Goal: Find specific page/section: Find specific page/section

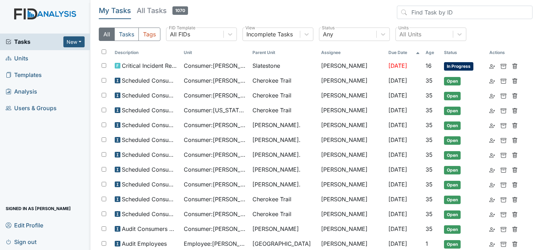
click at [40, 61] on link "Units" at bounding box center [45, 58] width 90 height 17
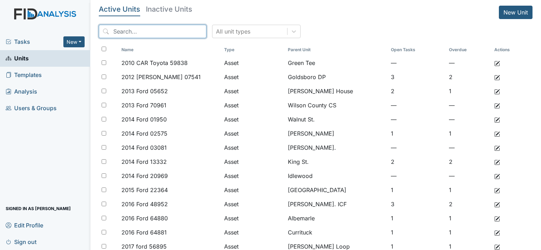
click at [163, 36] on input "search" at bounding box center [153, 31] width 108 height 13
click at [25, 74] on span "Templates" at bounding box center [24, 75] width 36 height 11
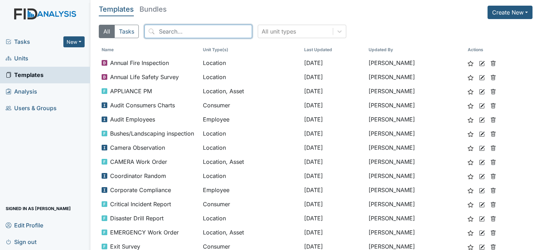
click at [186, 34] on input "search" at bounding box center [198, 31] width 108 height 13
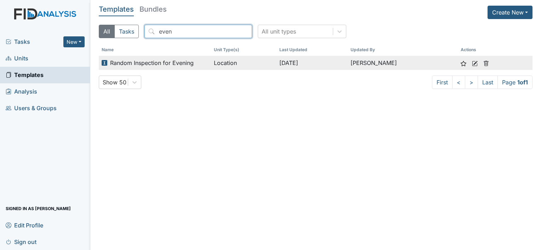
type input "even"
click at [472, 62] on icon at bounding box center [475, 64] width 6 height 6
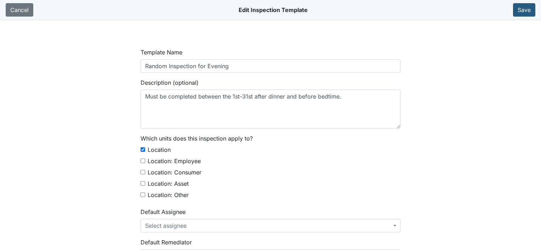
click at [503, 141] on main "Template Name Random Inspection for Evening Description (optional) Must be comp…" at bounding box center [270, 145] width 541 height 250
select select "text"
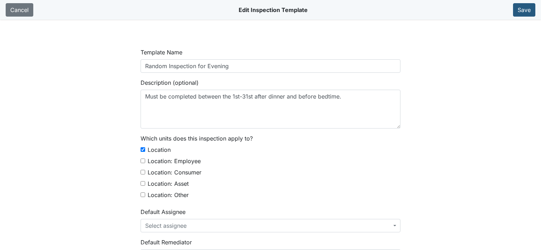
select select "text"
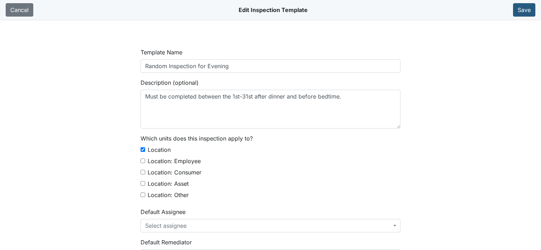
select select "text"
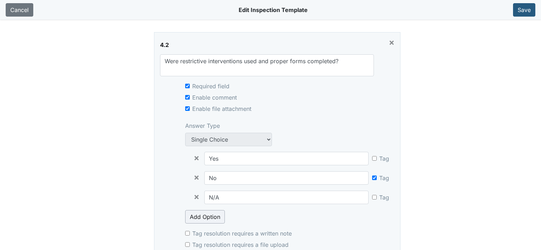
scroll to position [7938, 0]
click at [19, 9] on link "Cancel" at bounding box center [20, 9] width 28 height 13
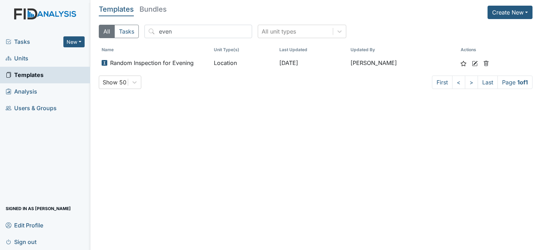
click at [20, 66] on link "Units" at bounding box center [45, 58] width 90 height 17
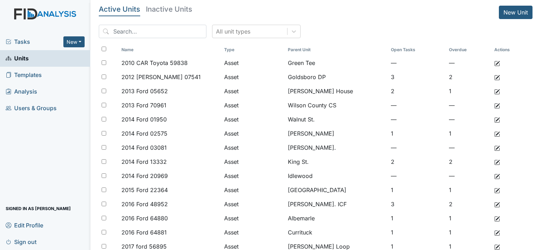
drag, startPoint x: 20, startPoint y: 63, endPoint x: 34, endPoint y: 45, distance: 22.9
click at [34, 45] on span "Tasks" at bounding box center [35, 41] width 58 height 8
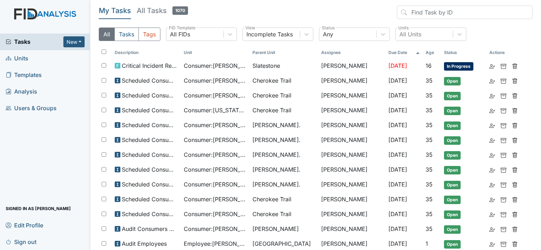
click at [50, 56] on link "Units" at bounding box center [45, 58] width 90 height 17
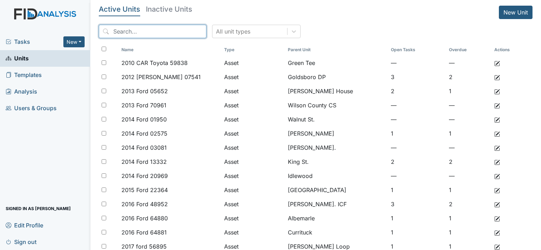
click at [139, 34] on input "search" at bounding box center [153, 31] width 108 height 13
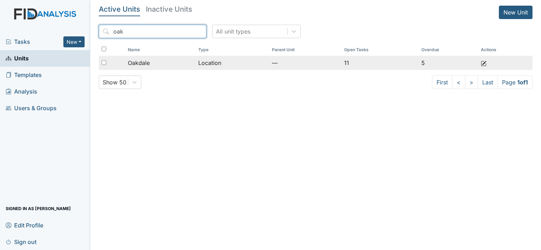
type input "oak"
click at [167, 68] on td "Oakdale" at bounding box center [160, 63] width 71 height 14
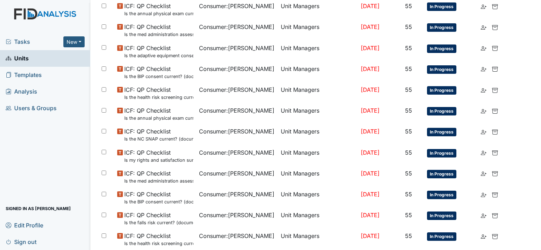
scroll to position [501, 0]
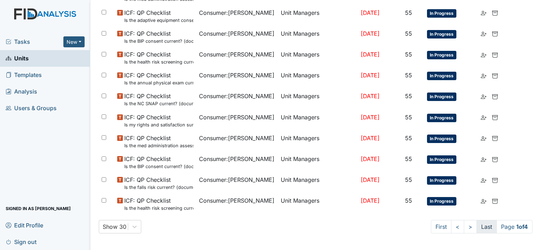
click at [476, 227] on link "Last" at bounding box center [486, 226] width 20 height 13
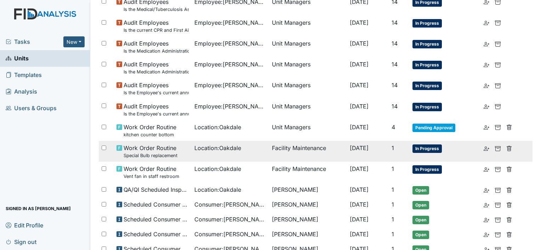
scroll to position [462, 0]
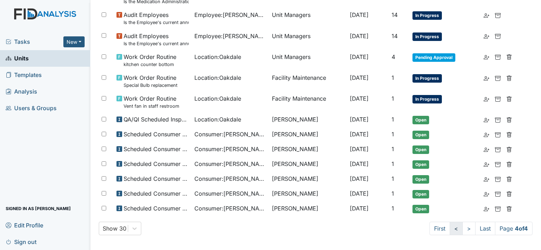
click at [449, 228] on link "<" at bounding box center [455, 228] width 13 height 13
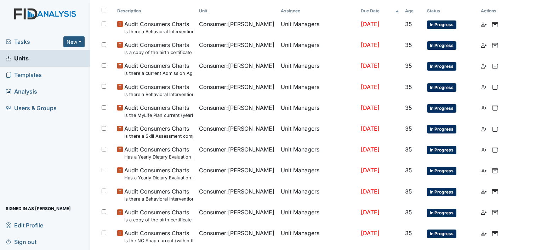
scroll to position [0, 0]
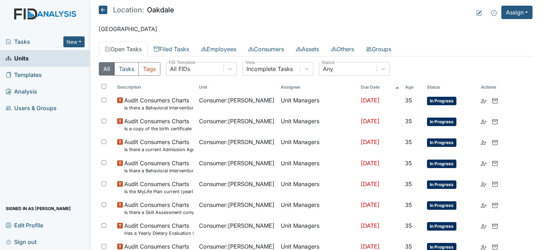
click at [448, 228] on span "In Progress" at bounding box center [441, 227] width 29 height 8
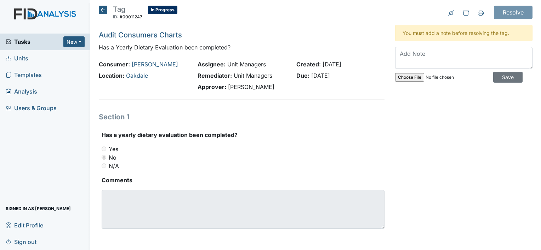
click at [100, 14] on h5 "Tag ID: #00011247 In Progress Autosaving..." at bounding box center [138, 14] width 79 height 16
click at [100, 11] on icon at bounding box center [103, 10] width 8 height 8
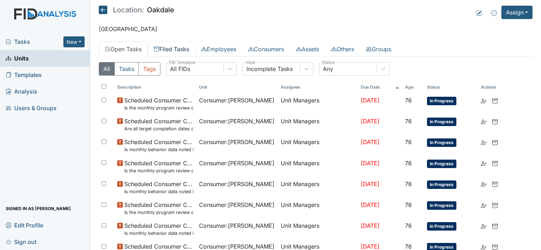
click at [184, 46] on link "Filed Tasks" at bounding box center [171, 49] width 47 height 15
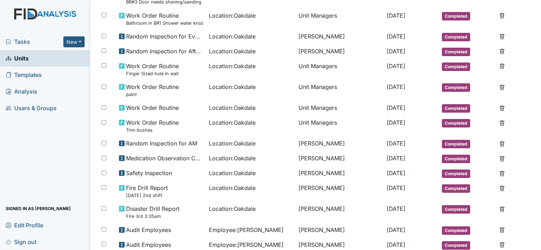
scroll to position [255, 0]
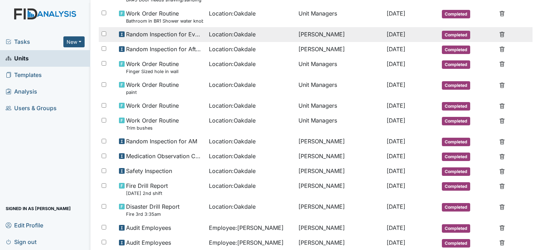
click at [190, 33] on span "Random Inspection for Evening" at bounding box center [164, 34] width 77 height 8
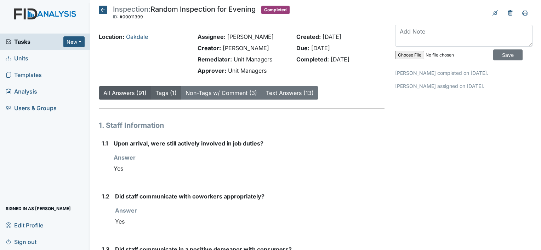
click at [166, 90] on link "Tags (1)" at bounding box center [165, 93] width 21 height 7
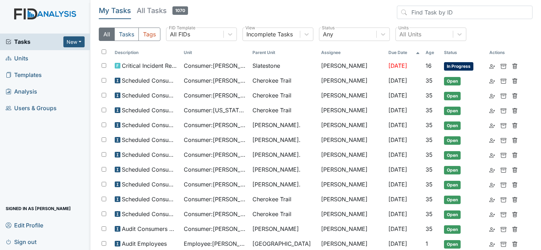
click at [43, 57] on link "Units" at bounding box center [45, 58] width 90 height 17
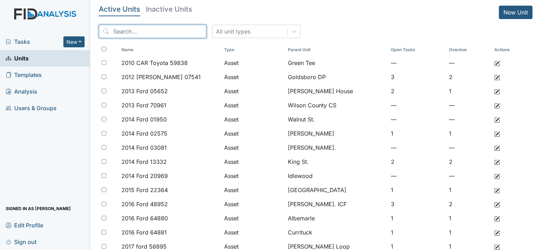
click at [155, 27] on input "search" at bounding box center [153, 31] width 108 height 13
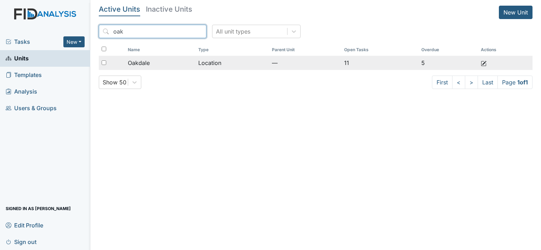
type input "oak"
click at [174, 62] on div "Oakdale" at bounding box center [160, 63] width 65 height 8
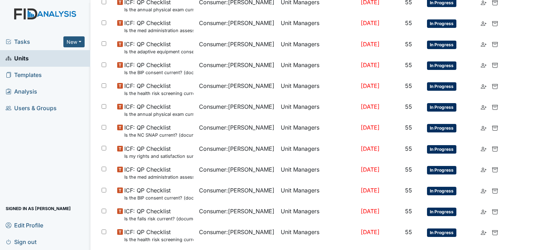
scroll to position [501, 0]
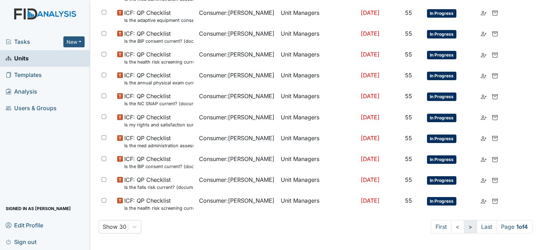
click at [463, 225] on link ">" at bounding box center [469, 226] width 13 height 13
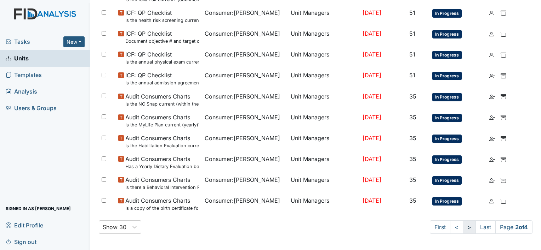
click at [462, 228] on link ">" at bounding box center [468, 227] width 13 height 13
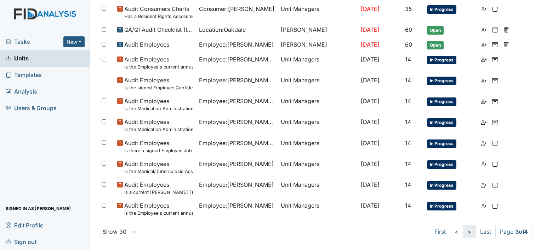
scroll to position [494, 0]
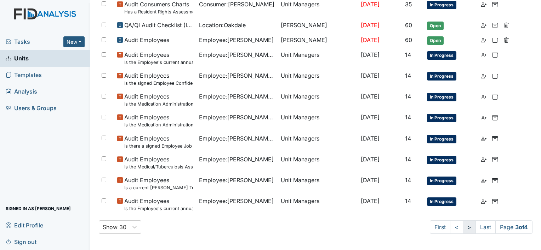
click at [462, 228] on link ">" at bounding box center [468, 227] width 13 height 13
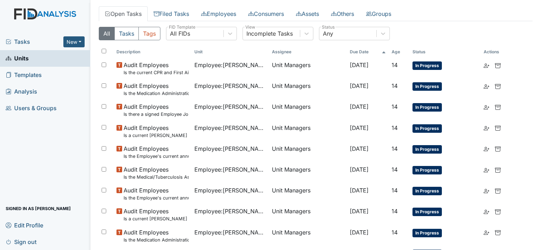
scroll to position [0, 0]
